Goal: Communication & Community: Answer question/provide support

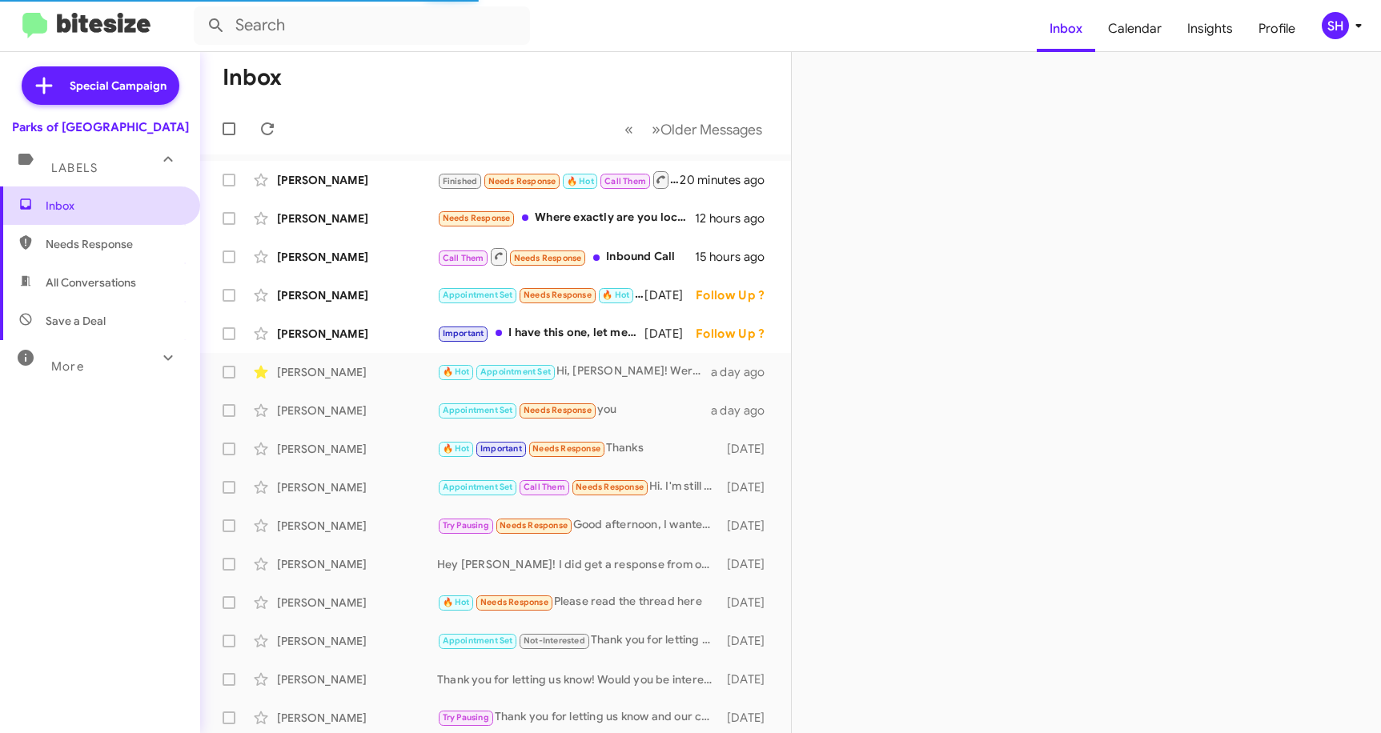
click at [119, 211] on span "Inbox" at bounding box center [114, 206] width 136 height 16
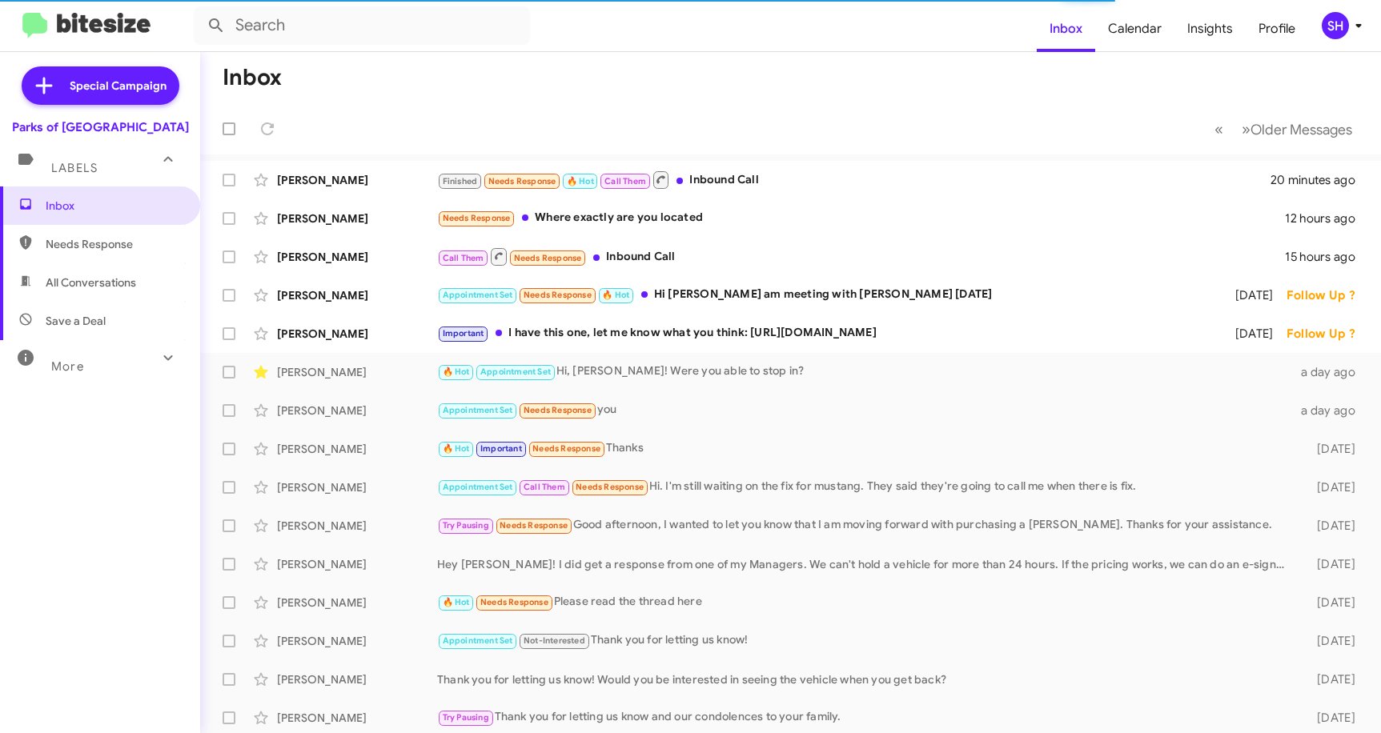
click at [153, 451] on div "Inbox Needs Response All Conversations Save a Deal More Important 🔥 Hot Appoint…" at bounding box center [100, 406] width 200 height 440
